Goal: Task Accomplishment & Management: Complete application form

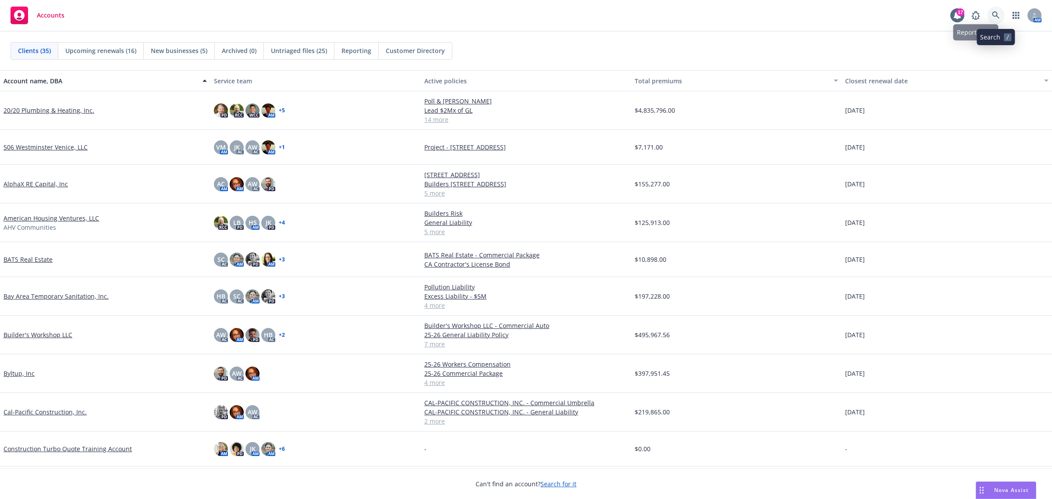
click at [994, 14] on icon at bounding box center [996, 15] width 8 height 8
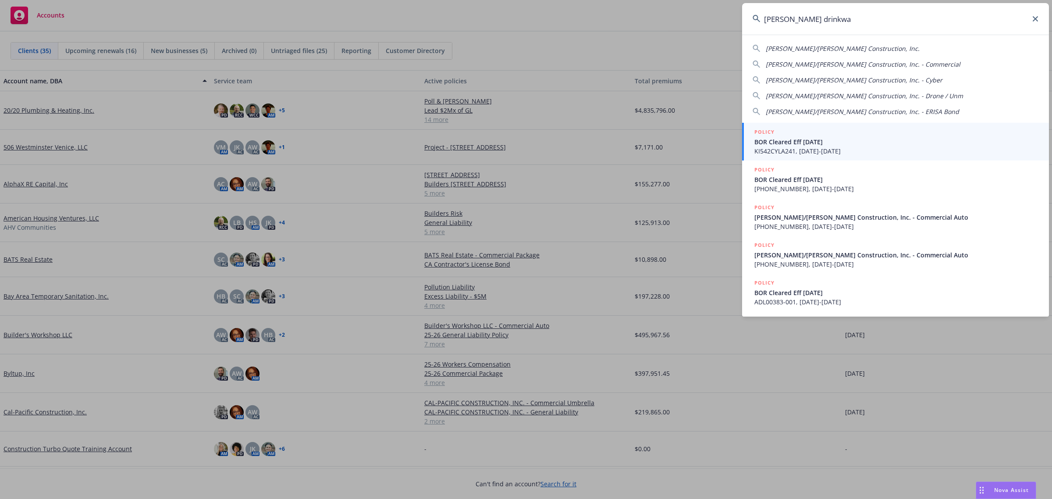
click at [840, 44] on span "[PERSON_NAME]/[PERSON_NAME] Construction, Inc." at bounding box center [843, 48] width 154 height 8
type input "[PERSON_NAME]/[PERSON_NAME] Construction, Inc."
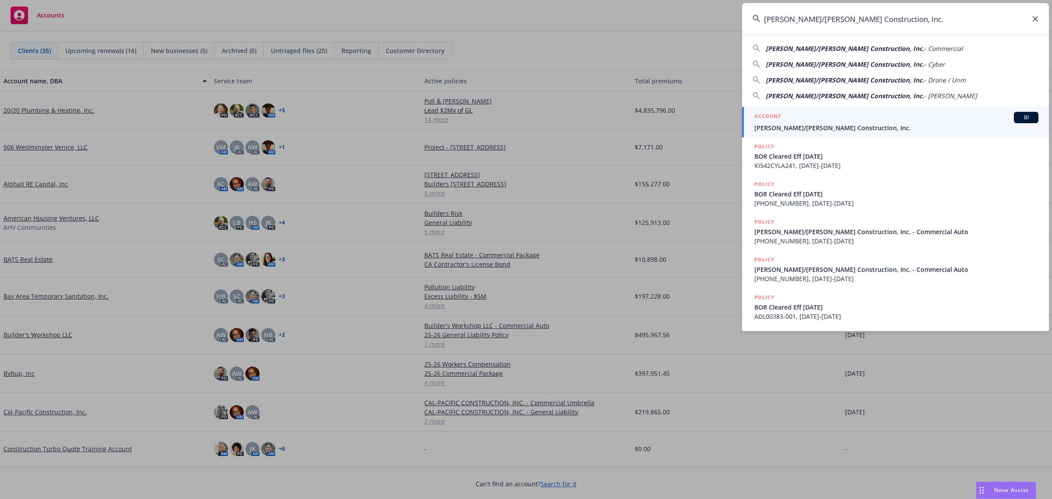
click at [823, 121] on div "ACCOUNT BI" at bounding box center [896, 117] width 284 height 11
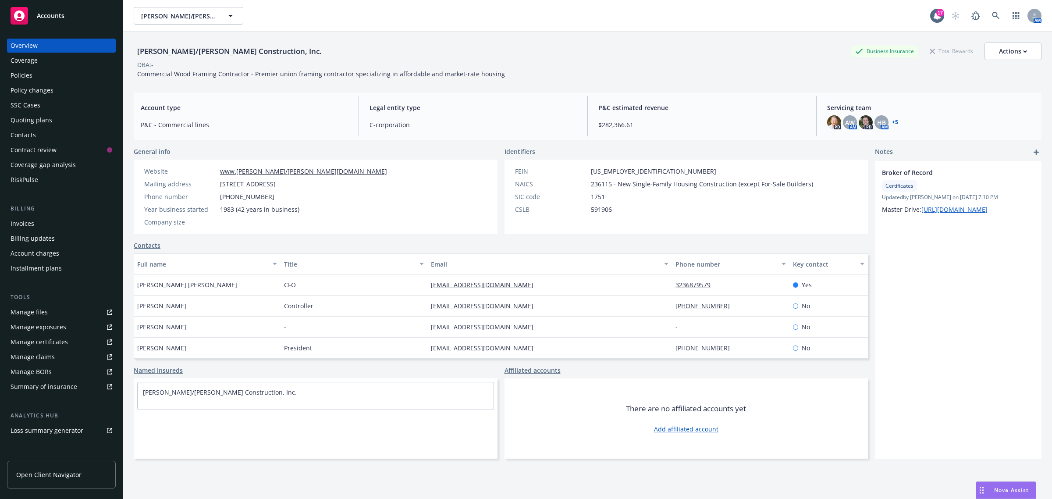
click at [53, 87] on div "Policy changes" at bounding box center [62, 90] width 102 height 14
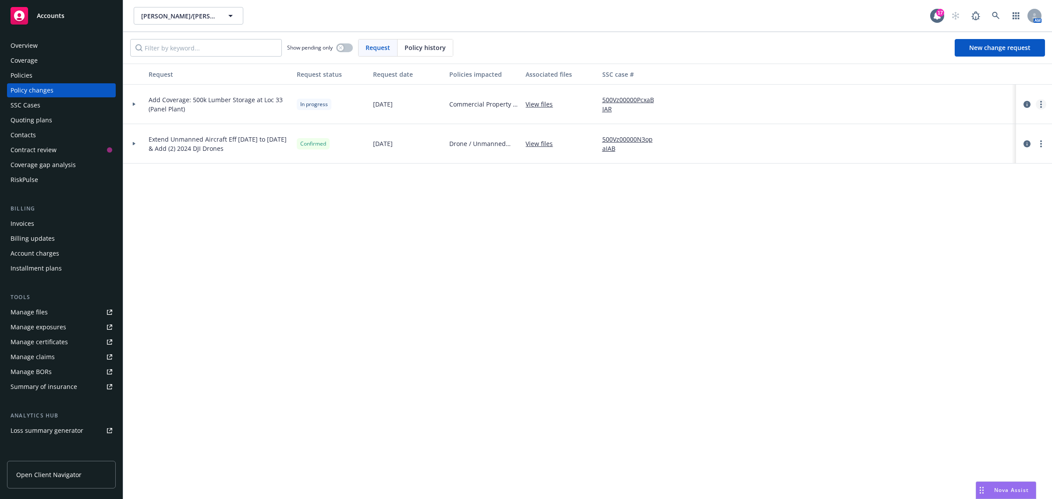
click at [1042, 103] on link "more" at bounding box center [1040, 104] width 11 height 11
click at [967, 170] on link "Resume workflow" at bounding box center [971, 175] width 150 height 18
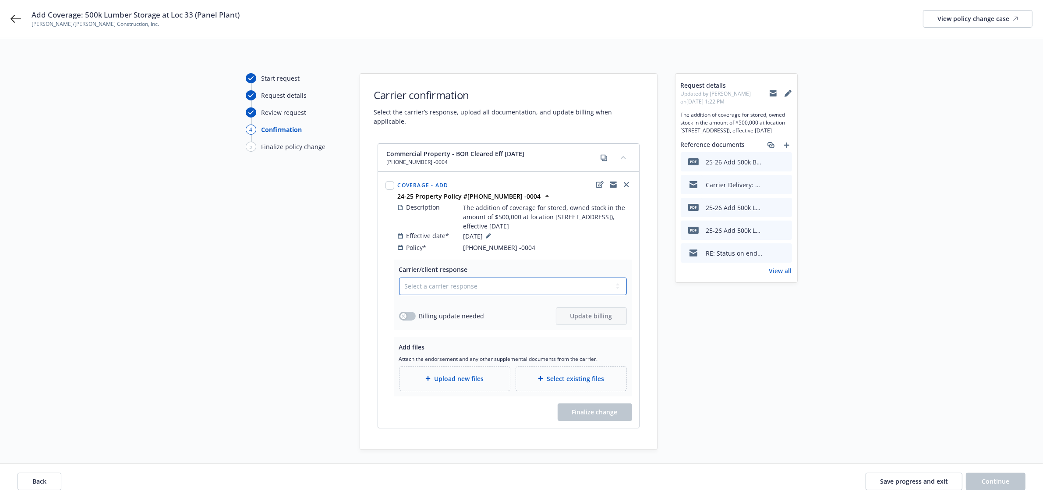
click at [443, 280] on select "Select a carrier response Accepted Accepted with revision No endorsement needed…" at bounding box center [513, 286] width 228 height 18
select select "ACCEPTED"
click at [399, 277] on select "Select a carrier response Accepted Accepted with revision No endorsement needed…" at bounding box center [513, 286] width 228 height 18
click at [389, 181] on input "checkbox" at bounding box center [390, 185] width 9 height 9
checkbox input "true"
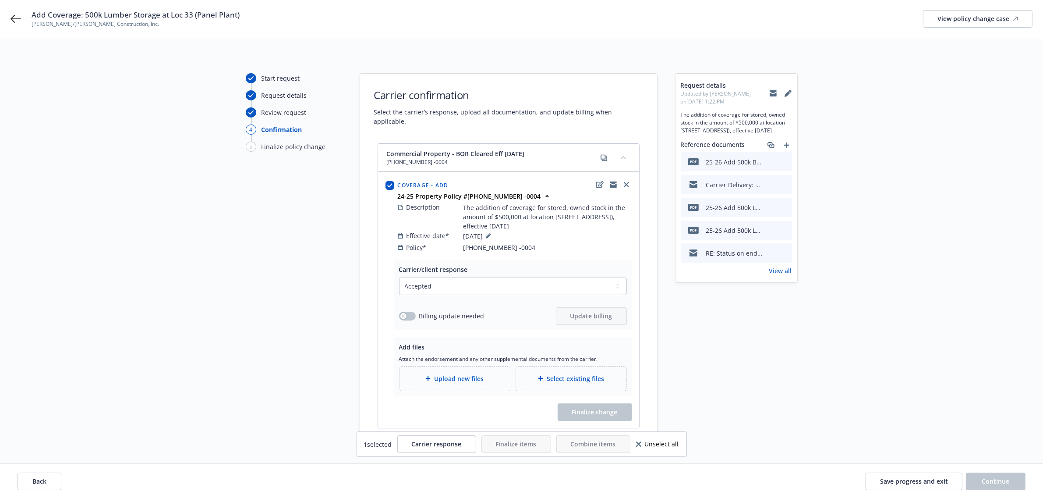
click at [724, 351] on div "Request details Updated by [PERSON_NAME] on [DATE] 1:22 PM The addition of cove…" at bounding box center [736, 261] width 123 height 376
click at [486, 373] on div "Upload new files" at bounding box center [455, 378] width 96 height 10
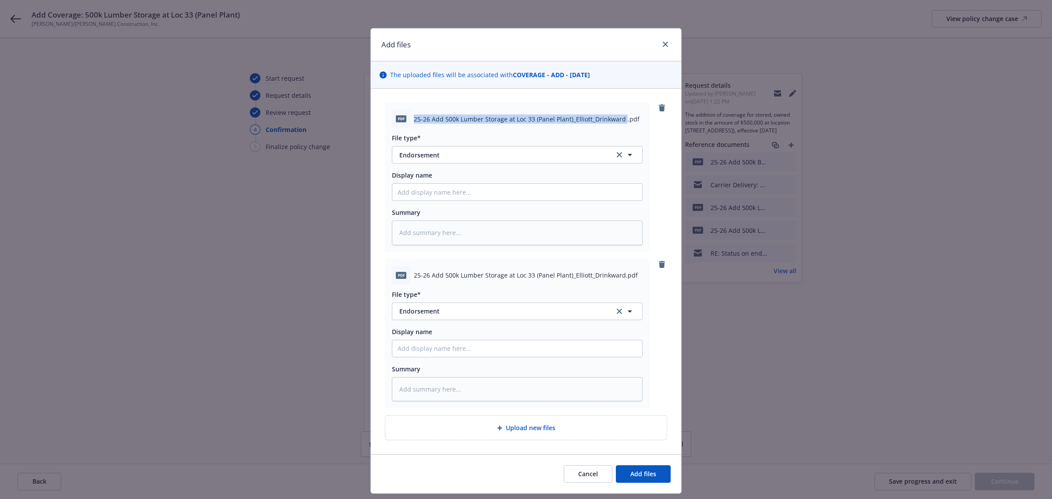
drag, startPoint x: 410, startPoint y: 118, endPoint x: 617, endPoint y: 119, distance: 207.3
click at [617, 119] on span "25-26 Add 500k Lumber Storage at Loc 33 (Panel Plant)_Elliott_Drinkward .pdf" at bounding box center [527, 118] width 226 height 9
copy span "25-26 Add 500k Lumber Storage at Loc 33 (Panel Plant)_Elliott_Drinkward"
click at [399, 192] on input "Display name" at bounding box center [517, 192] width 250 height 17
paste input "25-26 Add 500k Lumber Storage at Loc 33 (Panel Plant)_Elliott_Drinkward"
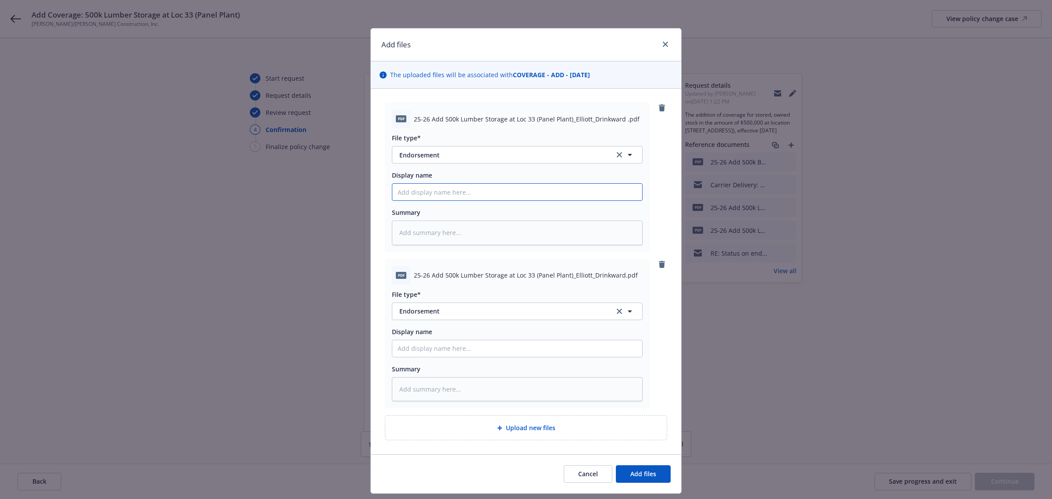
type textarea "x"
type input "25-26 Add 500k Lumber Storage at Loc 33 (Panel Plant)_Elliott_Drinkward"
drag, startPoint x: 408, startPoint y: 273, endPoint x: 616, endPoint y: 275, distance: 208.2
click at [616, 275] on div "pdf 25-26 Add 500k Lumber Storage at Loc 33 (Panel Plant)_Elliott_Drinkward.pdf" at bounding box center [517, 275] width 251 height 18
copy div "25-26 Add 500k Lumber Storage at Loc 33 (Panel Plant)_Elliott_Drinkward"
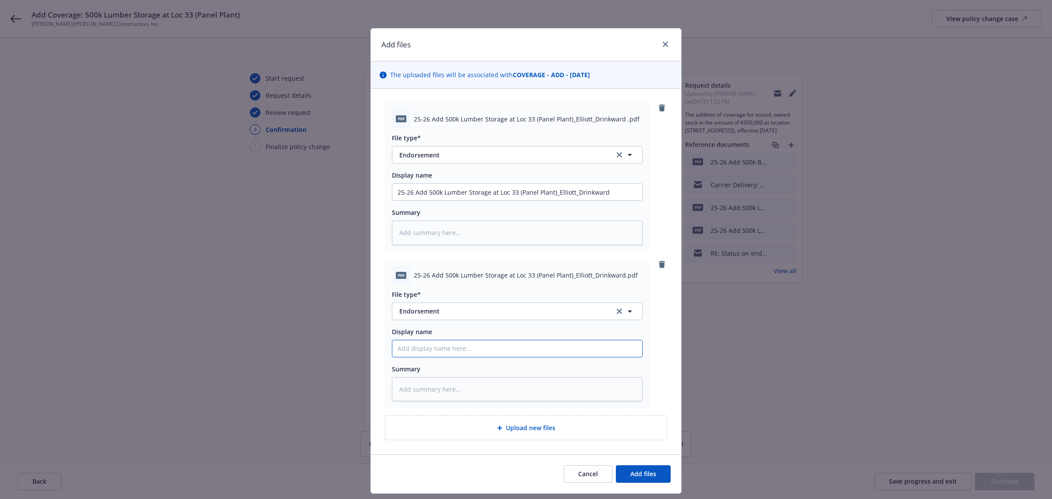
click at [400, 200] on input "Display name" at bounding box center [517, 192] width 250 height 17
paste input "25-26 Add 500k Lumber Storage at Loc 33 (Panel Plant)_Elliott_Drinkward"
type textarea "x"
type input "25-26 Add 500k Lumber Storage at Loc 33 (Panel Plant)_Elliott_Drinkward"
drag, startPoint x: 551, startPoint y: 366, endPoint x: 557, endPoint y: 370, distance: 7.5
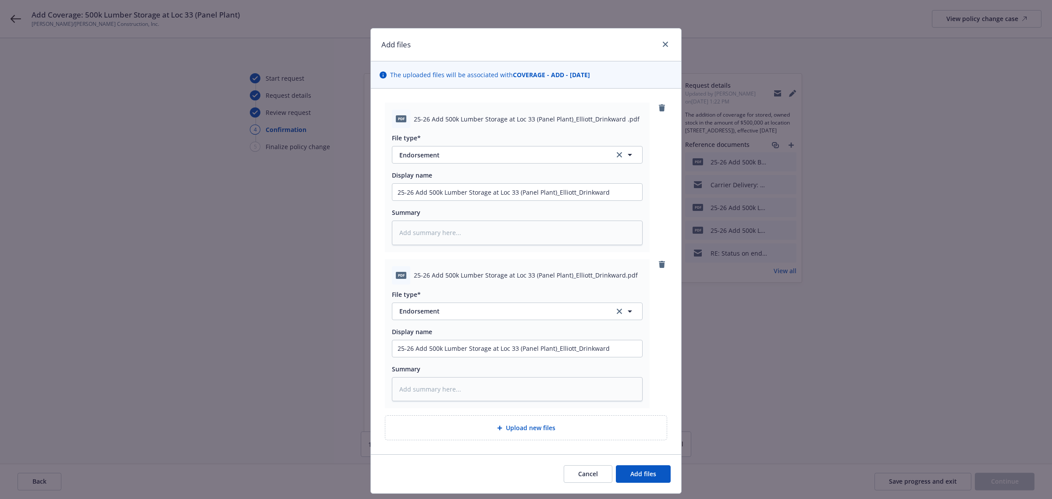
click at [551, 365] on div "Summary" at bounding box center [517, 368] width 251 height 9
click at [662, 469] on button "Add files" at bounding box center [643, 474] width 55 height 18
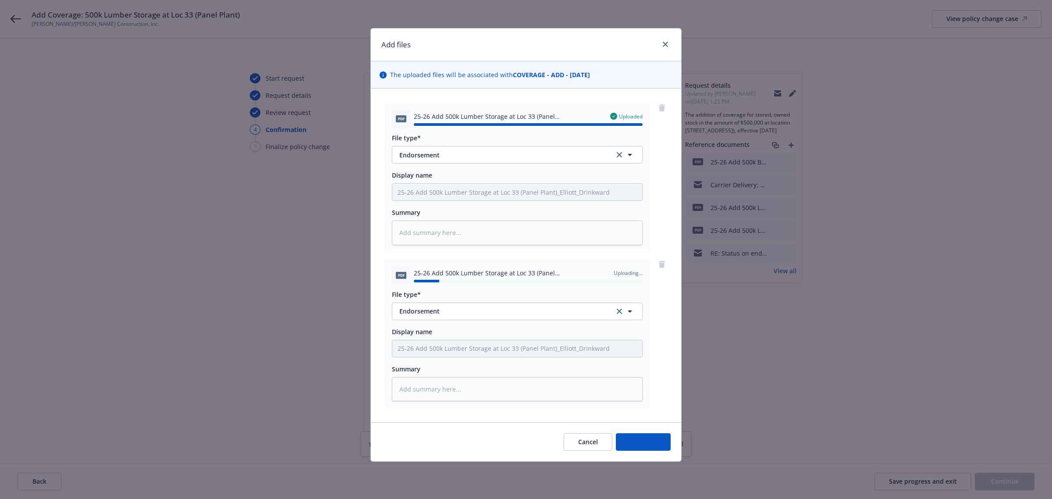
type textarea "x"
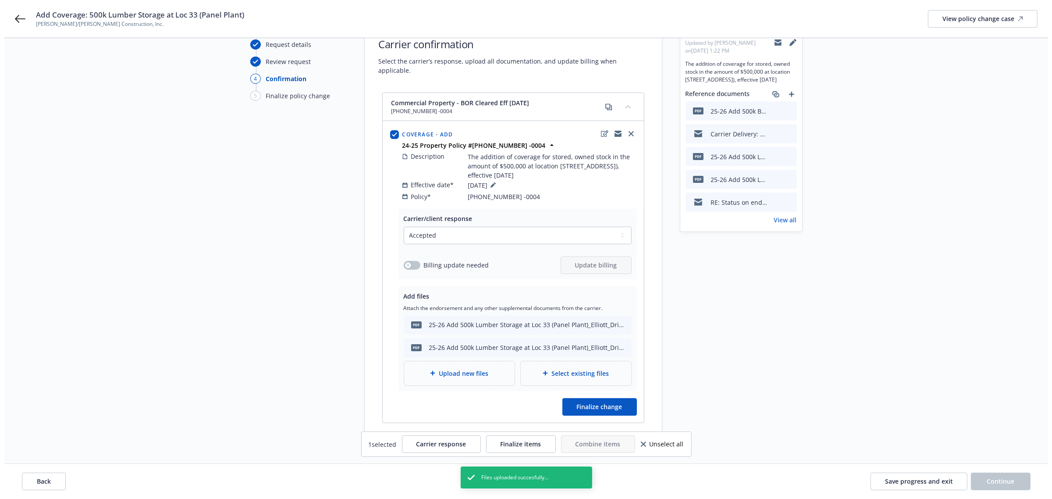
scroll to position [80, 0]
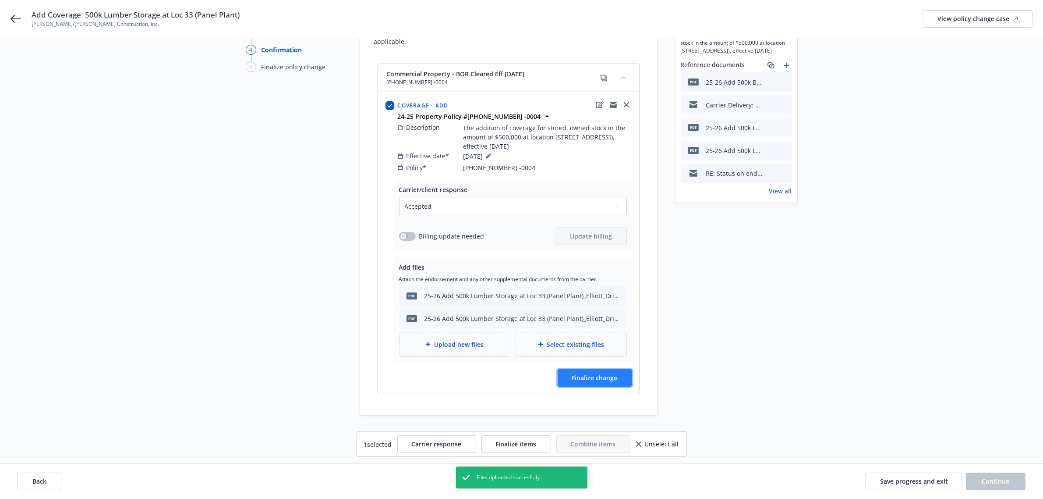
click at [599, 373] on span "Finalize change" at bounding box center [595, 377] width 46 height 8
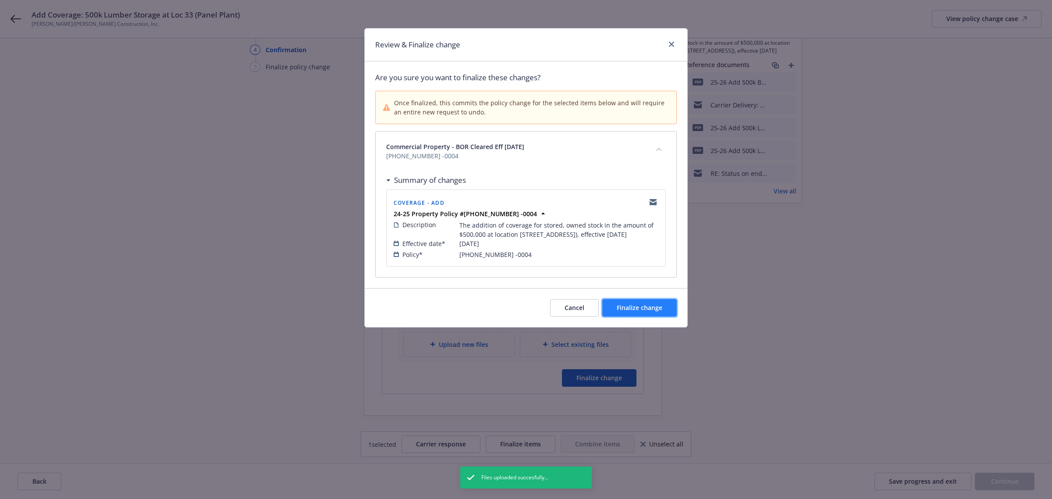
click at [649, 312] on button "Finalize change" at bounding box center [639, 308] width 74 height 18
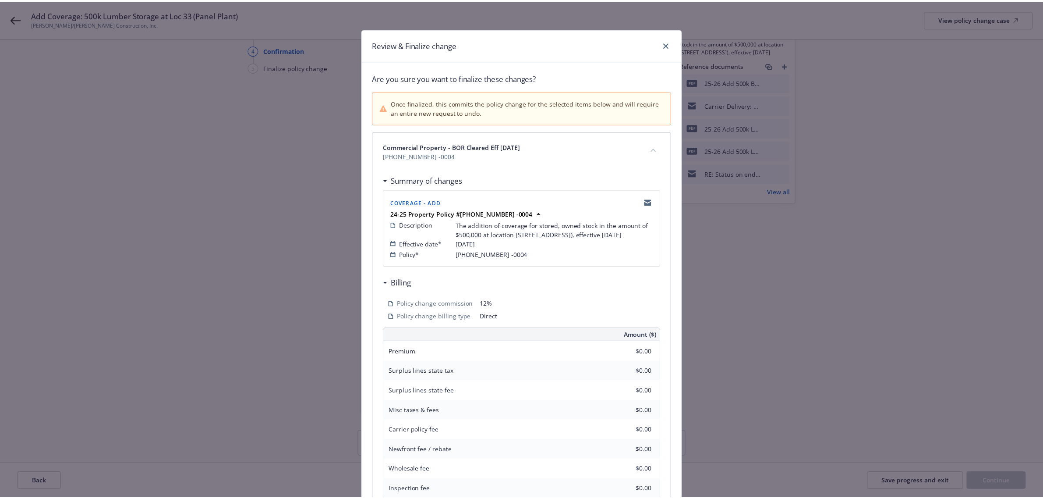
scroll to position [79, 0]
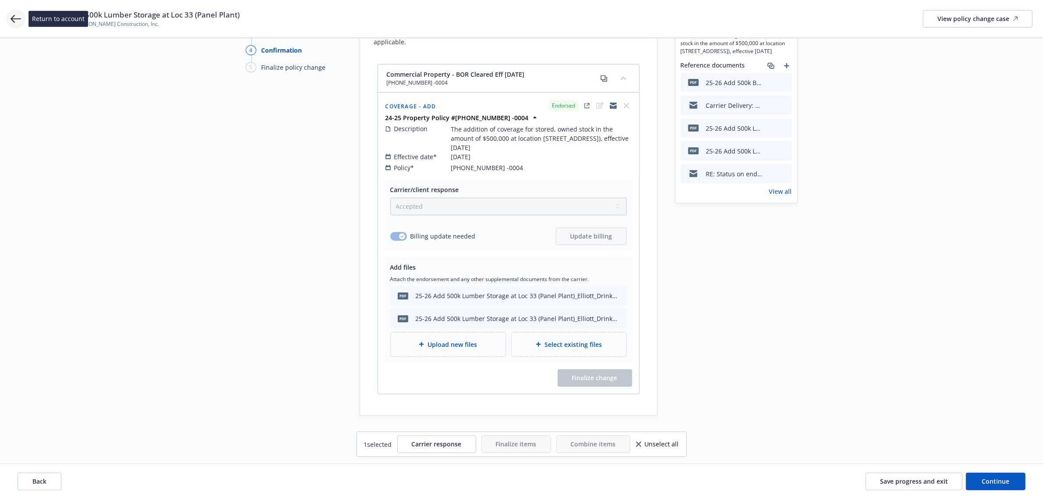
click at [20, 19] on icon at bounding box center [16, 19] width 11 height 8
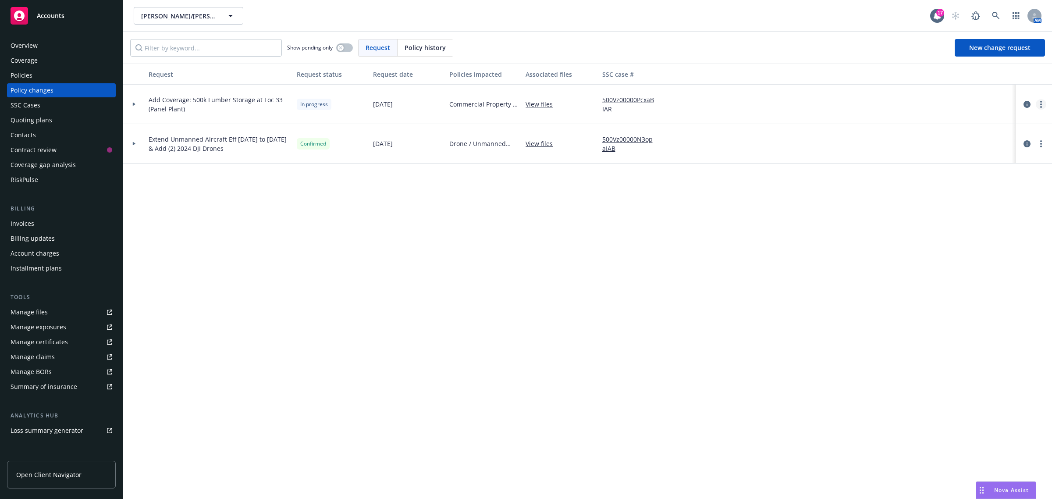
click at [1042, 102] on link "more" at bounding box center [1040, 104] width 11 height 11
click at [947, 176] on link "Resume workflow" at bounding box center [971, 175] width 150 height 18
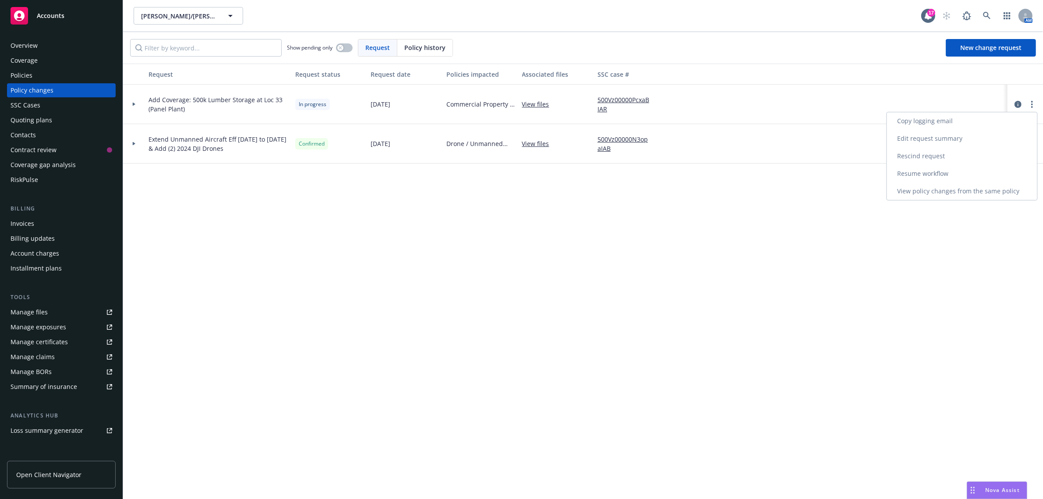
select select "ACCEPTED"
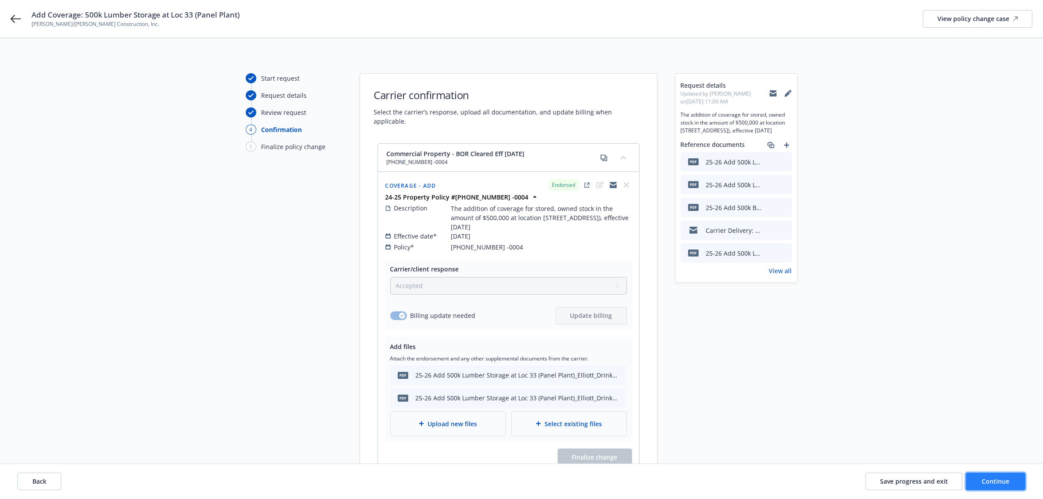
click at [1014, 483] on button "Continue" at bounding box center [996, 481] width 60 height 18
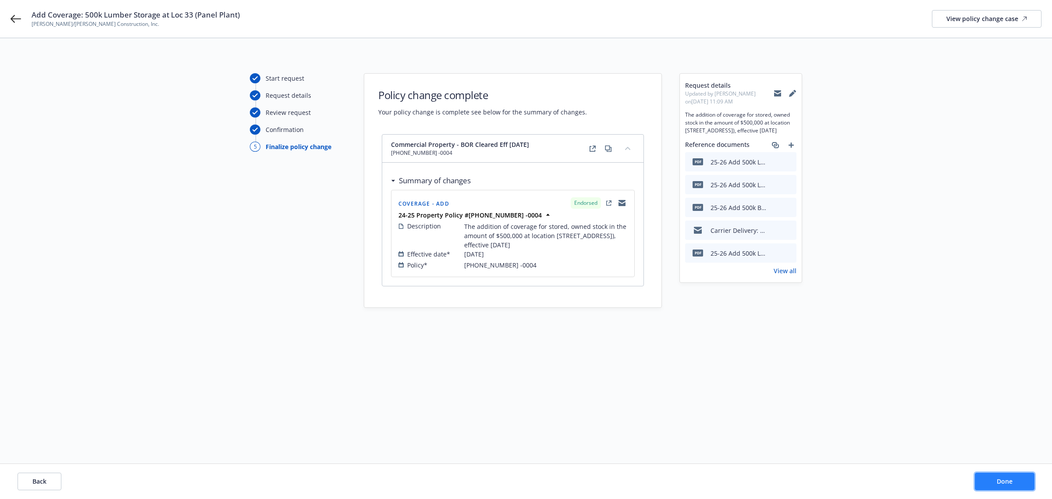
click at [1021, 479] on button "Done" at bounding box center [1005, 481] width 60 height 18
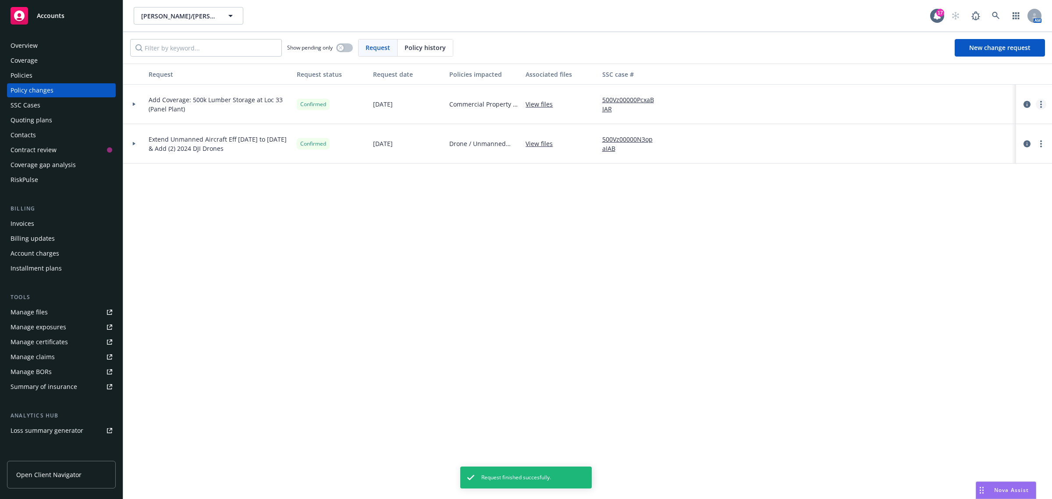
click at [1039, 102] on link "more" at bounding box center [1040, 104] width 11 height 11
click at [564, 236] on div "Request Request status Request date Policies impacted Associated files SSC case…" at bounding box center [587, 281] width 929 height 435
